Goal: Task Accomplishment & Management: Manage account settings

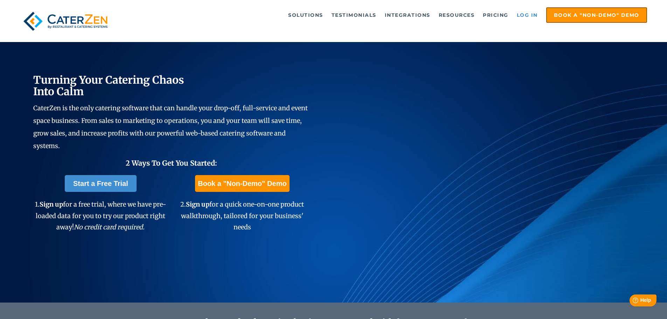
click at [516, 15] on link "Log in" at bounding box center [527, 15] width 28 height 14
click at [531, 13] on link "Log in" at bounding box center [527, 15] width 28 height 14
click at [526, 13] on link "Log in" at bounding box center [527, 15] width 28 height 14
